Goal: Navigation & Orientation: Find specific page/section

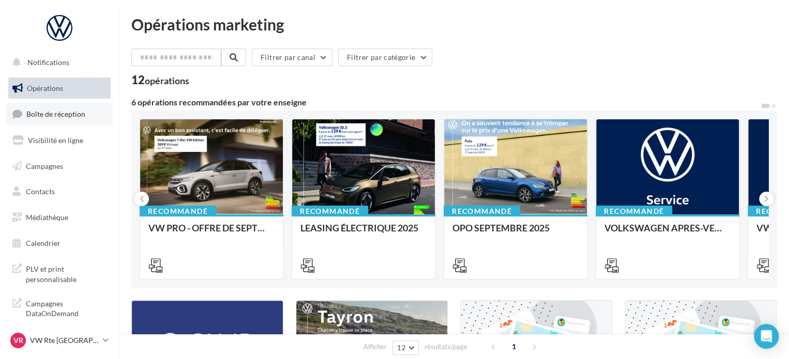
click at [77, 114] on span "Boîte de réception" at bounding box center [55, 114] width 59 height 9
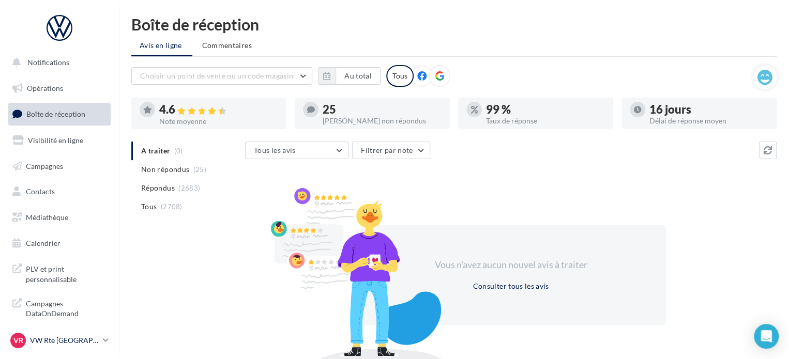
click at [63, 336] on p "VW Rte [GEOGRAPHIC_DATA]" at bounding box center [64, 341] width 69 height 10
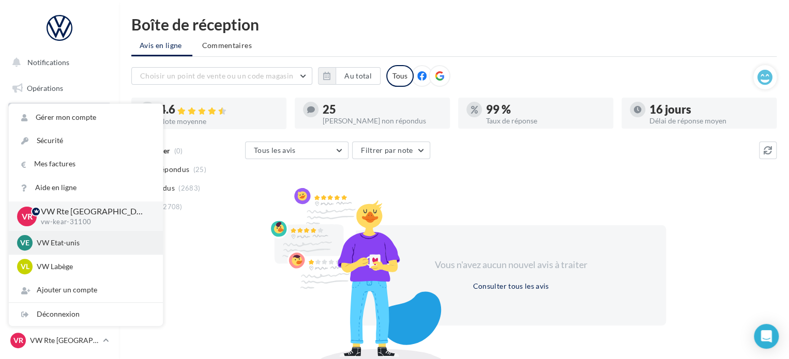
click at [92, 245] on p "VW Etat-unis" at bounding box center [94, 243] width 114 height 10
